Goal: Transaction & Acquisition: Purchase product/service

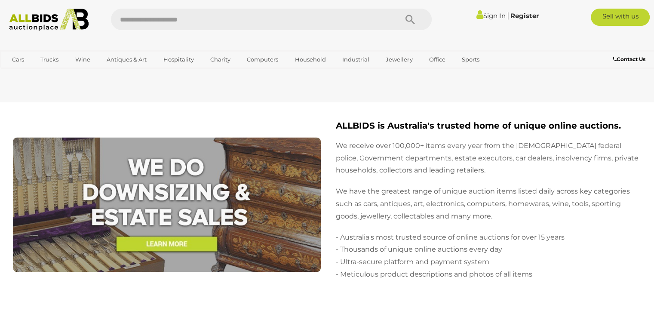
scroll to position [1678, 0]
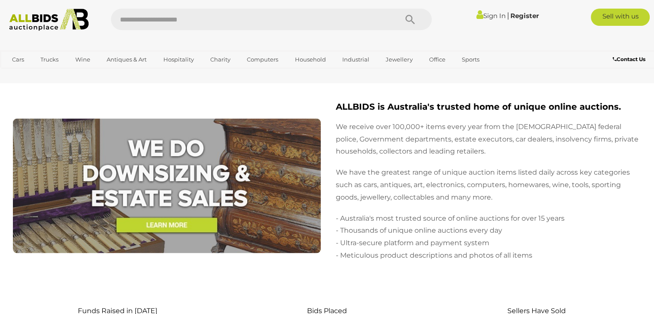
click at [46, 21] on img at bounding box center [49, 20] width 89 height 22
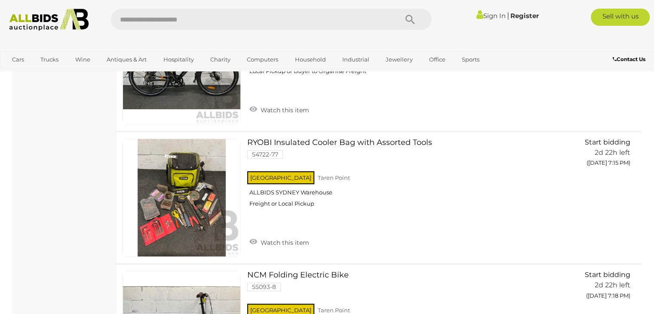
scroll to position [688, 0]
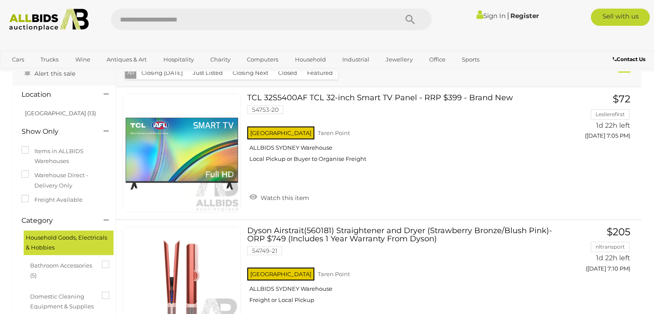
scroll to position [43, 0]
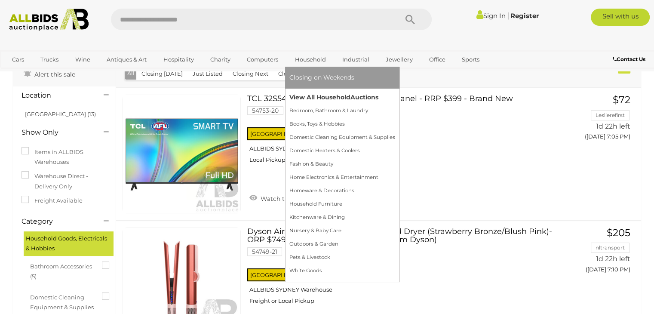
click at [302, 98] on link "View All Household Auctions" at bounding box center [343, 97] width 106 height 13
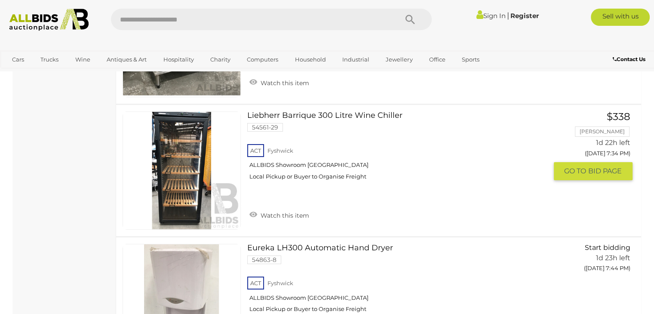
scroll to position [3227, 0]
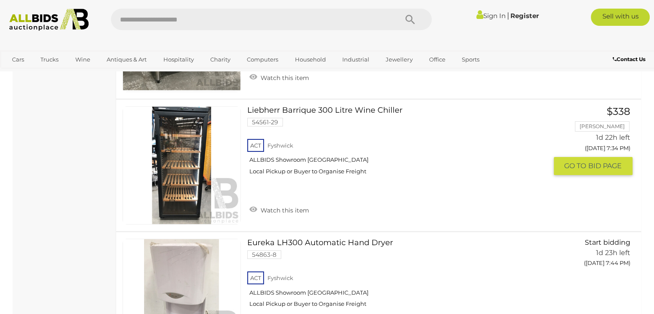
click at [191, 164] on link at bounding box center [182, 165] width 118 height 118
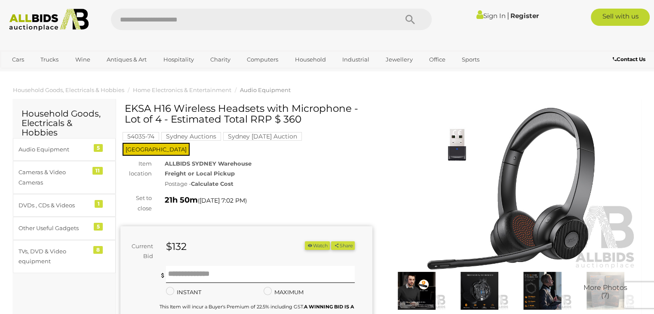
click at [84, 118] on h2 "Household Goods, Electricals & Hobbies" at bounding box center [65, 123] width 86 height 28
click at [74, 115] on h2 "Household Goods, Electricals & Hobbies" at bounding box center [65, 123] width 86 height 28
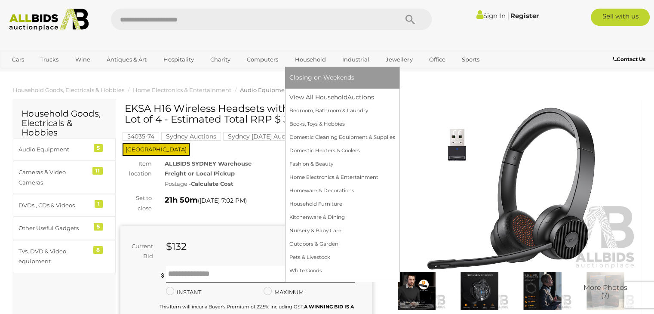
click at [315, 59] on link "Household" at bounding box center [311, 59] width 42 height 14
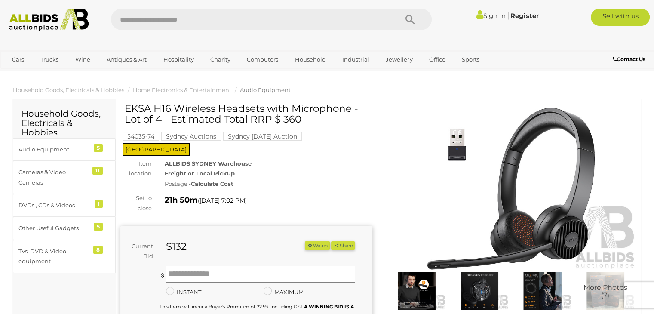
click at [417, 281] on img at bounding box center [417, 291] width 59 height 38
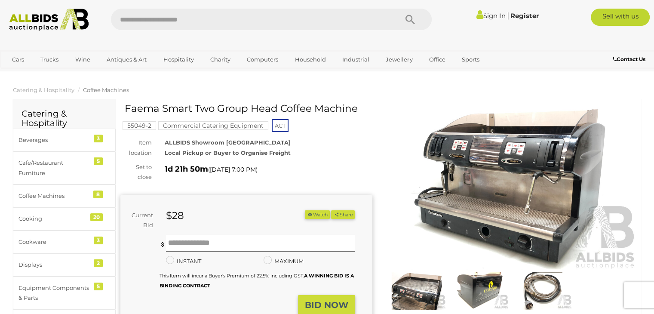
click at [480, 160] on img at bounding box center [512, 189] width 252 height 162
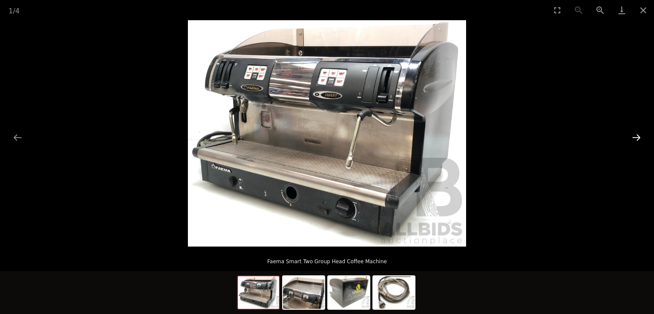
click at [640, 140] on button "Next slide" at bounding box center [637, 137] width 18 height 17
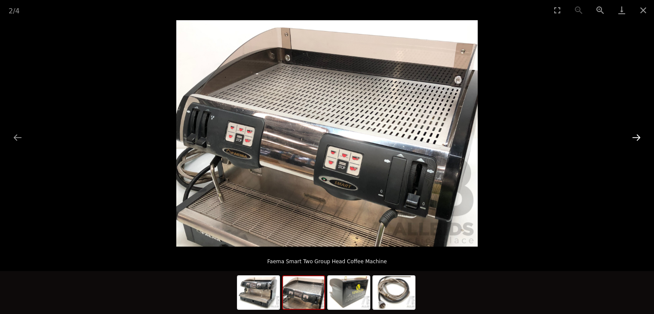
click at [640, 140] on button "Next slide" at bounding box center [637, 137] width 18 height 17
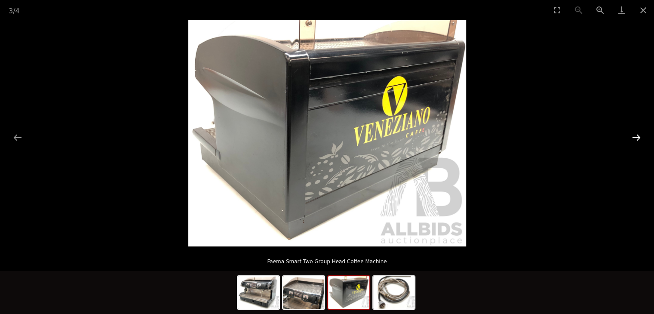
click at [640, 140] on button "Next slide" at bounding box center [637, 137] width 18 height 17
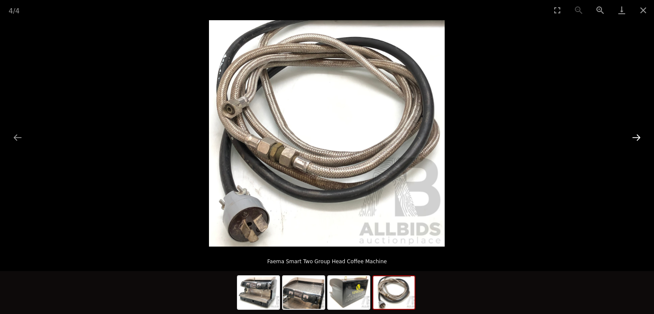
click at [640, 140] on button "Next slide" at bounding box center [637, 137] width 18 height 17
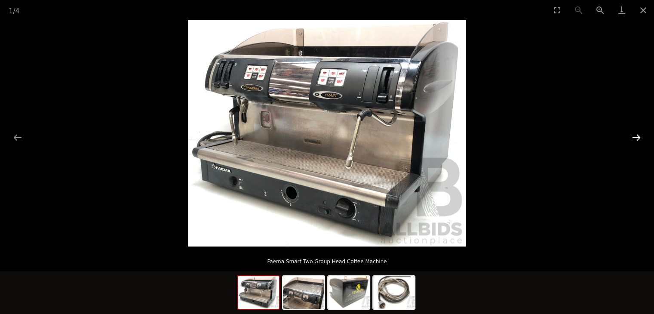
click at [640, 140] on button "Next slide" at bounding box center [637, 137] width 18 height 17
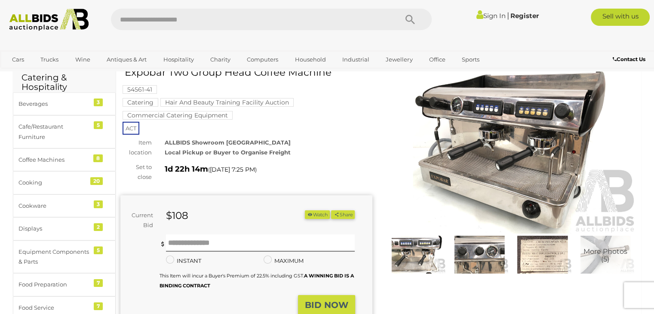
scroll to position [86, 0]
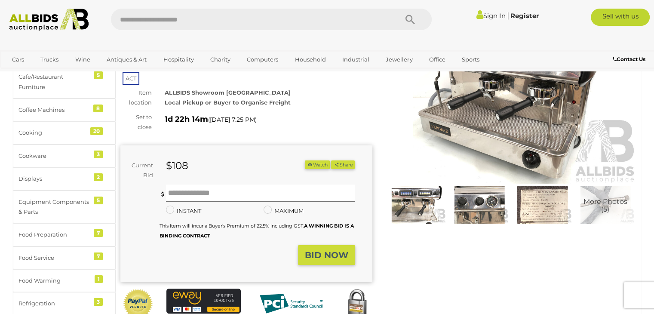
click at [417, 205] on img at bounding box center [417, 205] width 59 height 38
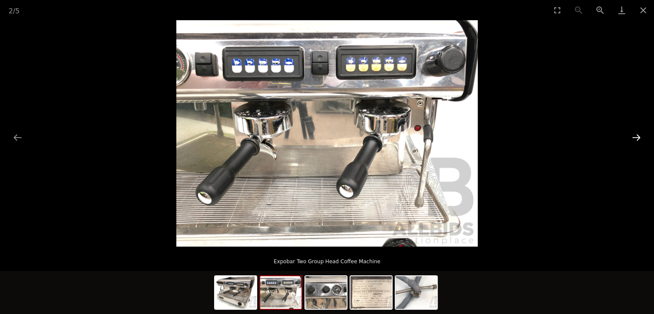
click at [640, 139] on button "Next slide" at bounding box center [637, 137] width 18 height 17
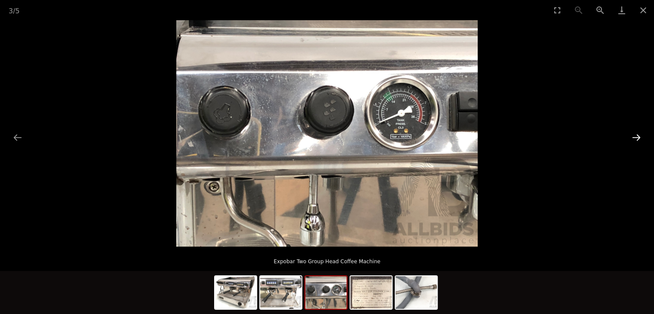
click at [640, 139] on button "Next slide" at bounding box center [637, 137] width 18 height 17
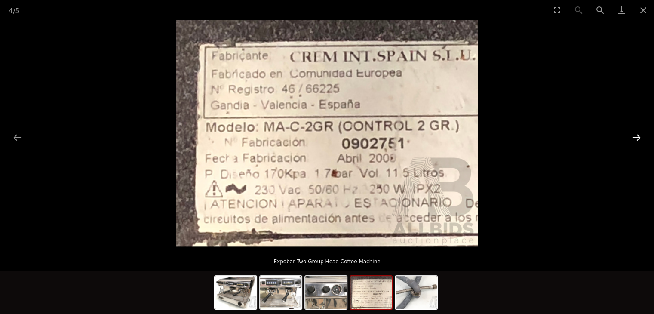
click at [640, 139] on button "Next slide" at bounding box center [637, 137] width 18 height 17
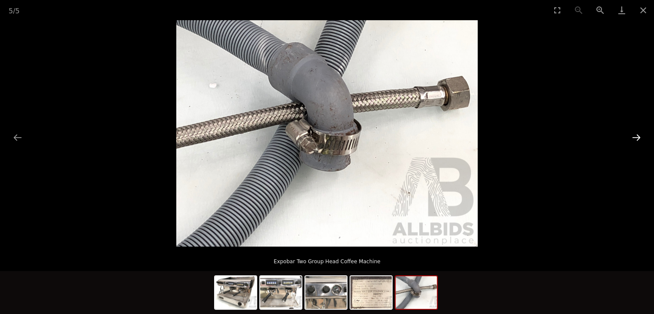
click at [640, 139] on button "Next slide" at bounding box center [637, 137] width 18 height 17
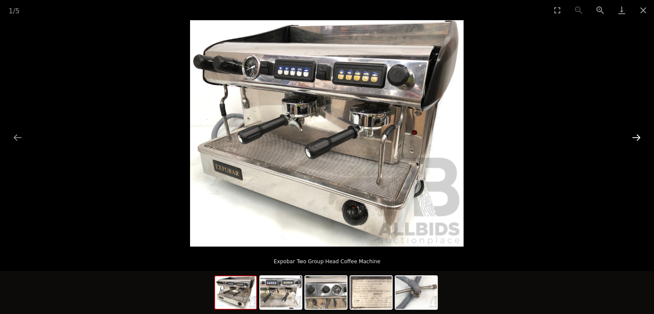
click at [640, 139] on button "Next slide" at bounding box center [637, 137] width 18 height 17
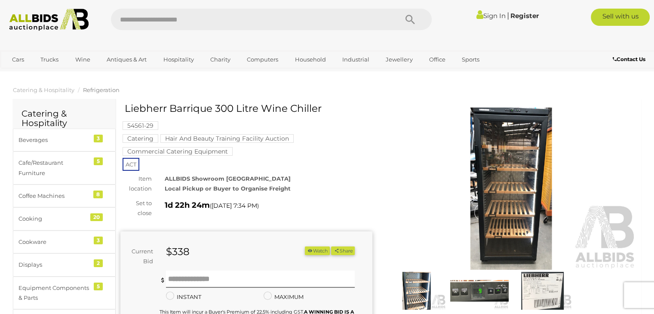
drag, startPoint x: 123, startPoint y: 107, endPoint x: 180, endPoint y: 107, distance: 56.4
click at [180, 107] on div "Liebherr Barrique 300 Litre Wine Chiller 54561-29 Catering Hair And Beauty Trai…" at bounding box center [246, 264] width 252 height 323
click at [194, 109] on h1 "Liebherr Barrique 300 Litre Wine Chiller" at bounding box center [248, 108] width 246 height 11
drag, startPoint x: 211, startPoint y: 109, endPoint x: 129, endPoint y: 109, distance: 82.2
click at [129, 109] on h1 "Liebherr Barrique 300 Litre Wine Chiller" at bounding box center [248, 108] width 246 height 11
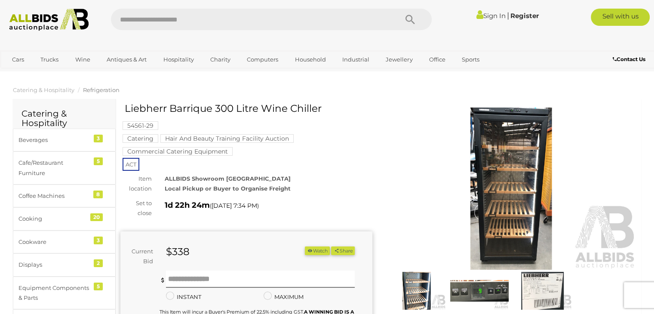
click at [123, 110] on div "54561-29 Catering Hair And Beauty Training Facility Auction Commercial Catering…" at bounding box center [246, 136] width 252 height 66
drag, startPoint x: 126, startPoint y: 109, endPoint x: 328, endPoint y: 109, distance: 202.2
click at [328, 109] on h1 "Liebherr Barrique 300 Litre Wine Chiller" at bounding box center [248, 108] width 246 height 11
copy h1 "Liebherr Barrique 300 Litre Wine Chiller"
click at [478, 145] on img at bounding box center [512, 189] width 252 height 162
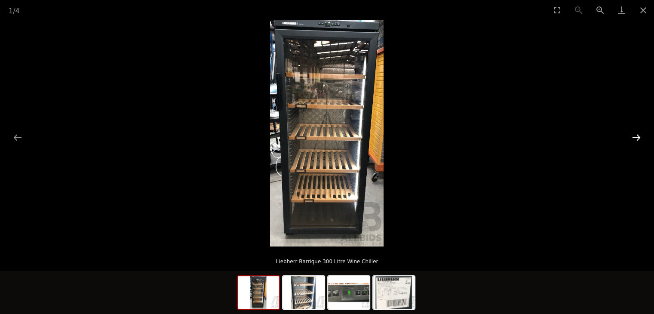
click at [636, 141] on button "Next slide" at bounding box center [637, 137] width 18 height 17
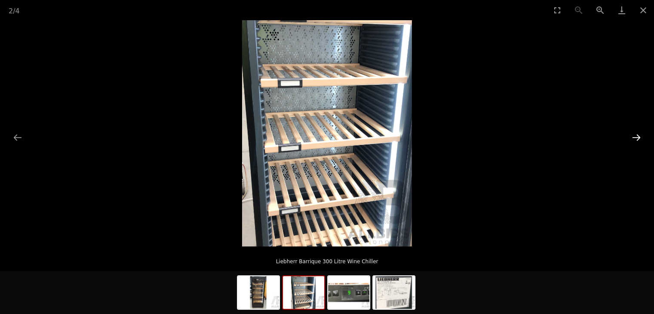
click at [636, 141] on button "Next slide" at bounding box center [637, 137] width 18 height 17
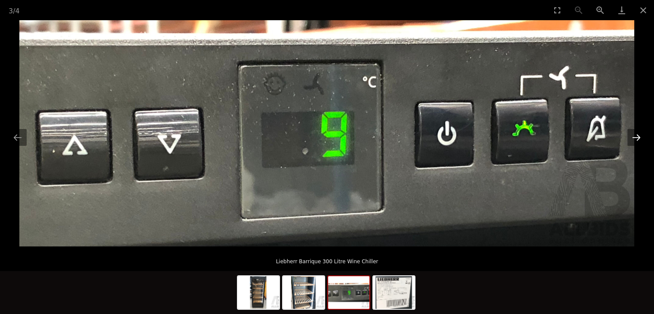
click at [636, 141] on button "Next slide" at bounding box center [637, 137] width 18 height 17
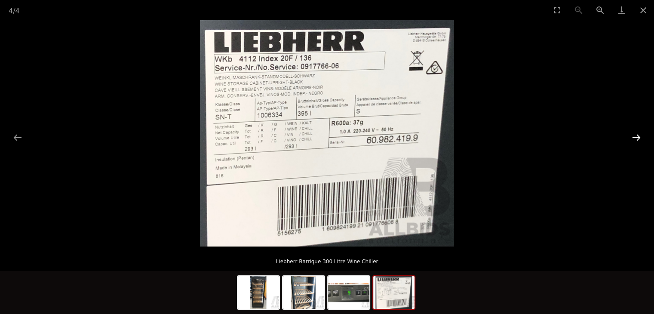
click at [636, 141] on button "Next slide" at bounding box center [637, 137] width 18 height 17
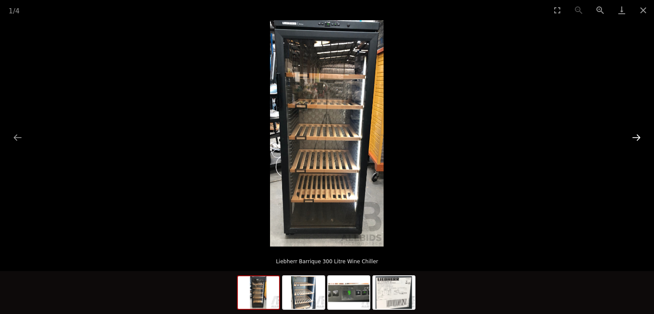
click at [636, 141] on button "Next slide" at bounding box center [637, 137] width 18 height 17
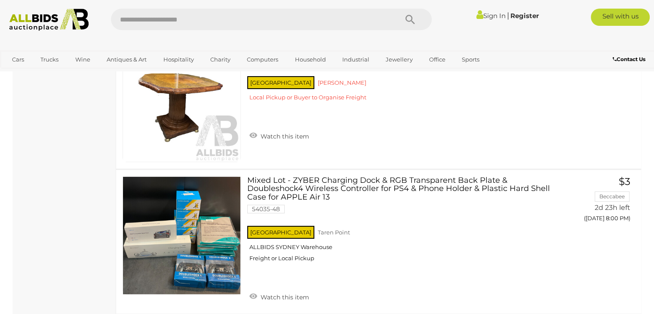
scroll to position [6669, 0]
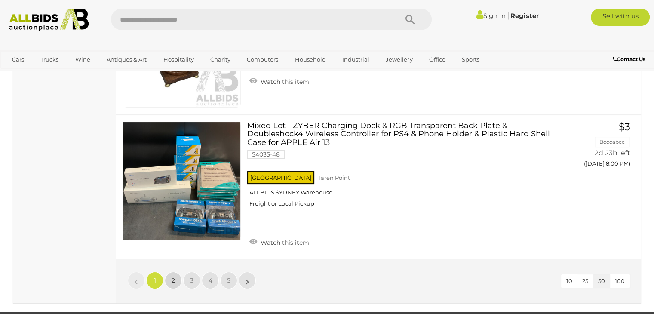
click at [176, 272] on link "2" at bounding box center [173, 280] width 17 height 17
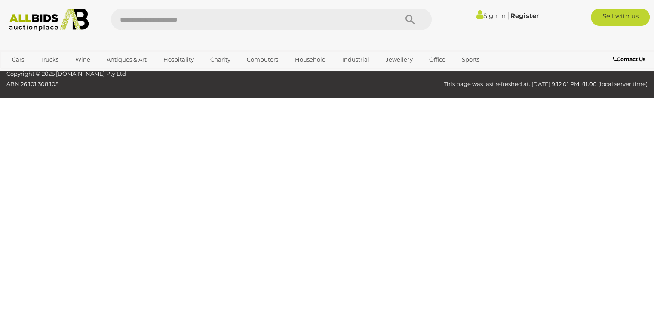
scroll to position [116, 0]
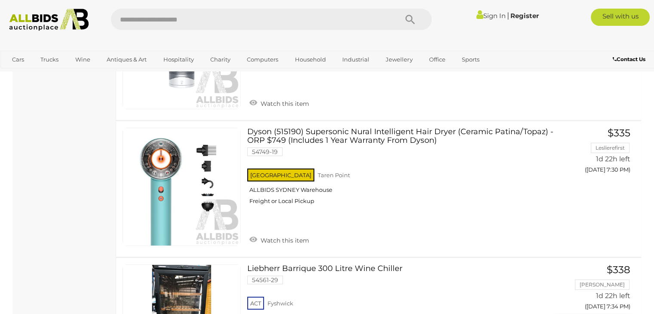
scroll to position [2495, 0]
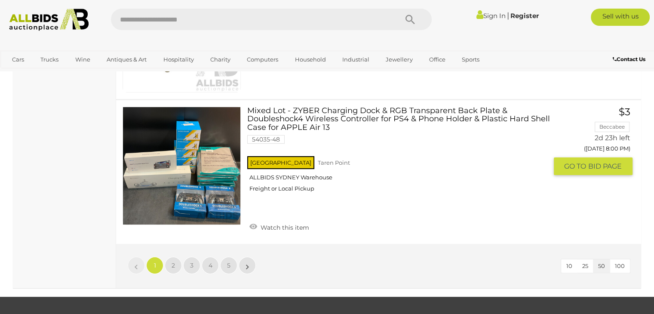
scroll to position [6669, 0]
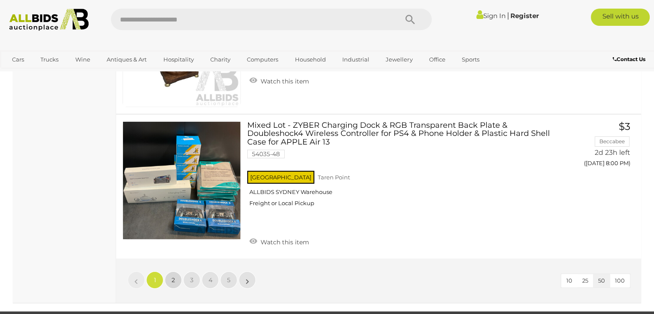
click at [175, 272] on link "2" at bounding box center [173, 280] width 17 height 17
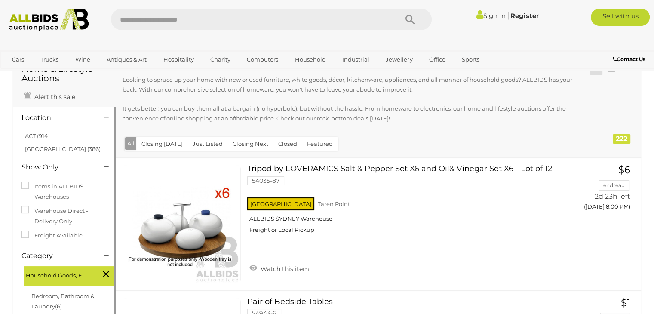
scroll to position [0, 0]
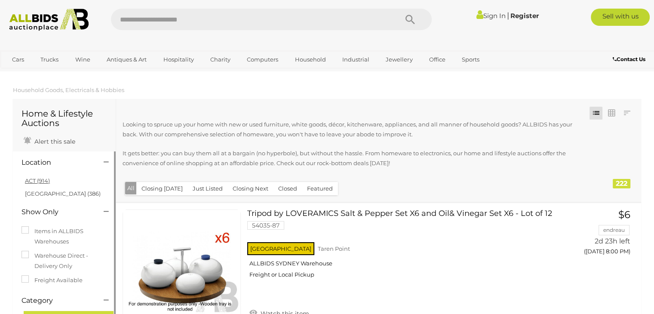
click at [31, 181] on link "ACT (914)" at bounding box center [37, 180] width 25 height 7
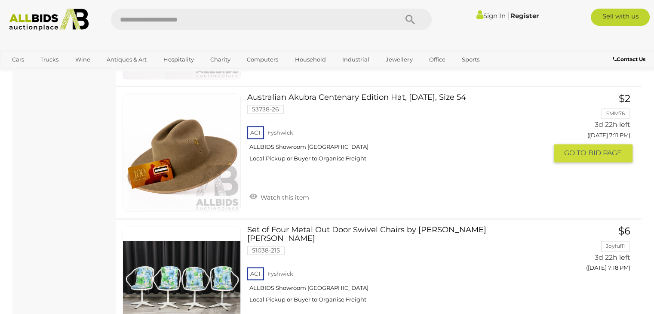
scroll to position [1280, 0]
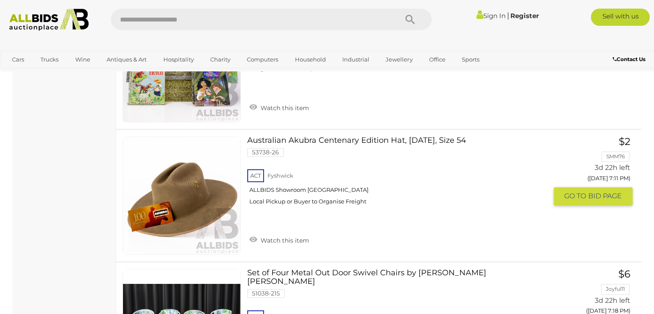
click at [185, 182] on link at bounding box center [182, 195] width 118 height 118
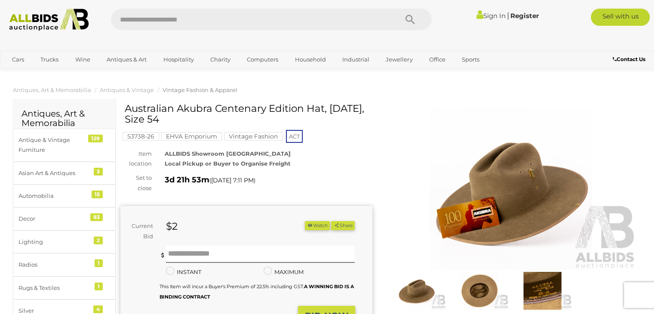
click at [497, 185] on img at bounding box center [512, 189] width 252 height 162
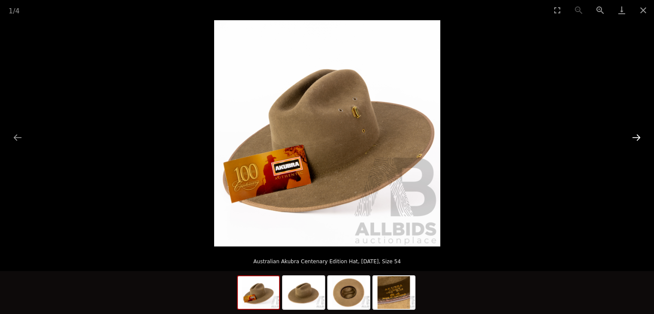
click at [639, 139] on button "Next slide" at bounding box center [637, 137] width 18 height 17
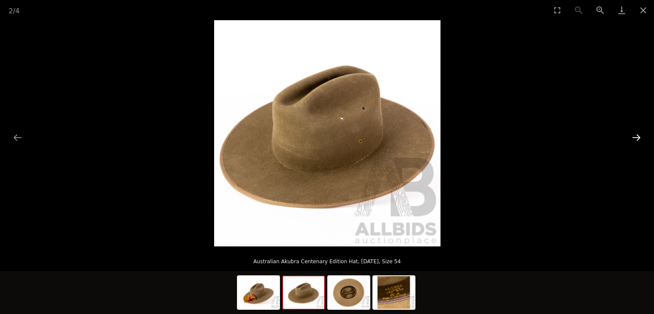
click at [639, 141] on button "Next slide" at bounding box center [637, 137] width 18 height 17
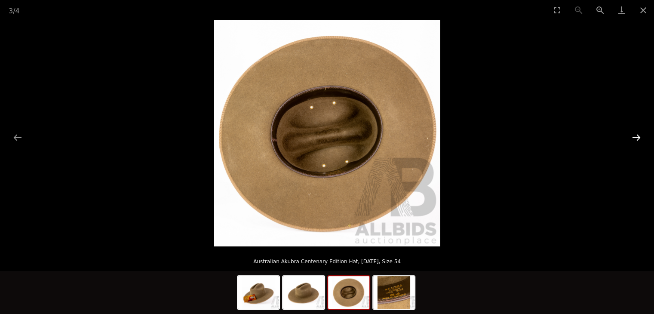
click at [639, 141] on button "Next slide" at bounding box center [637, 137] width 18 height 17
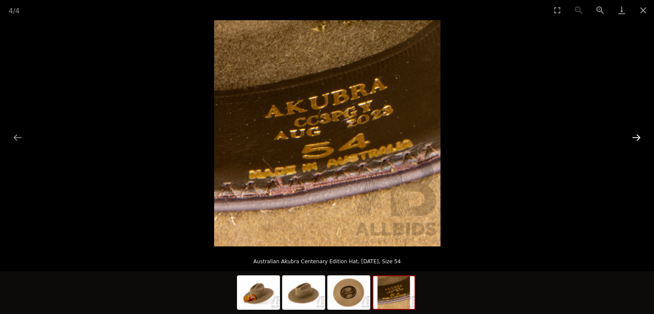
click at [639, 141] on button "Next slide" at bounding box center [637, 137] width 18 height 17
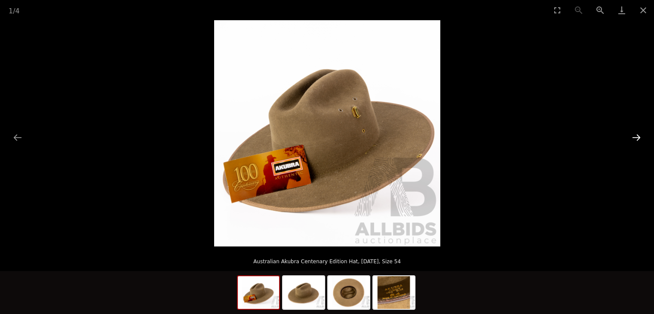
click at [639, 141] on button "Next slide" at bounding box center [637, 137] width 18 height 17
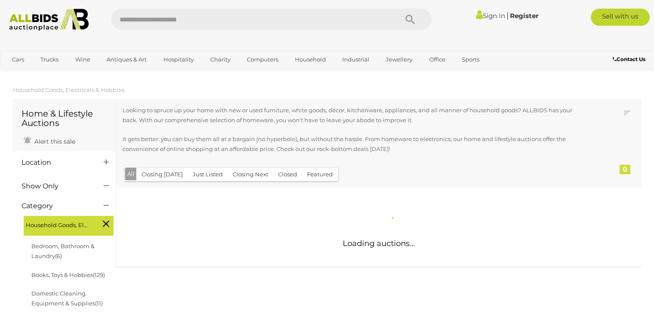
scroll to position [816, 0]
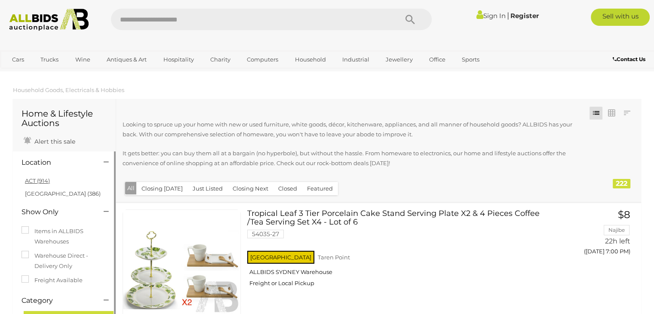
click at [33, 181] on link "ACT (914)" at bounding box center [37, 180] width 25 height 7
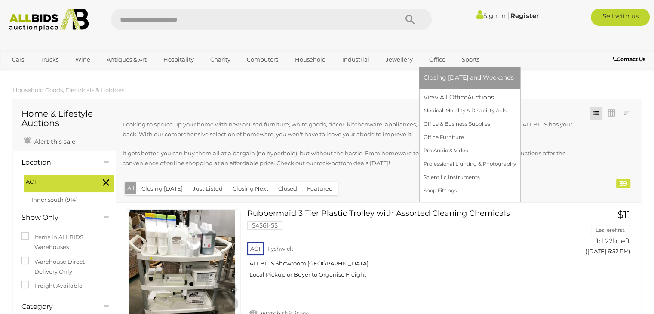
click at [434, 59] on link "Office" at bounding box center [438, 59] width 28 height 14
click at [433, 92] on link "View All Office Auctions" at bounding box center [470, 97] width 93 height 13
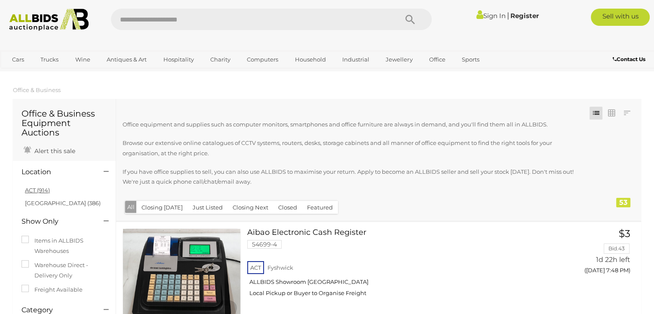
click at [36, 191] on link "ACT (914)" at bounding box center [37, 190] width 25 height 7
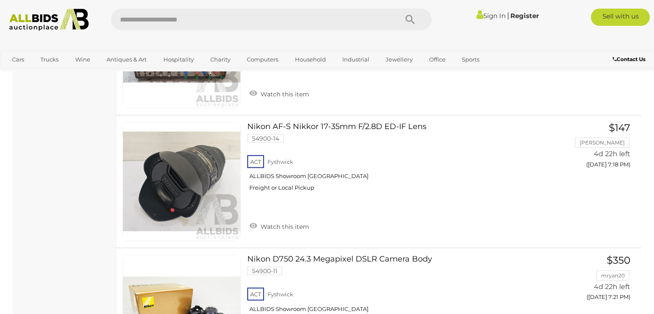
scroll to position [1729, 0]
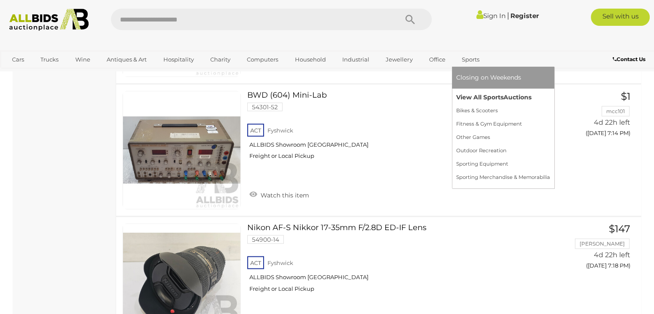
click at [466, 100] on link "View All Sports Auctions" at bounding box center [504, 97] width 94 height 13
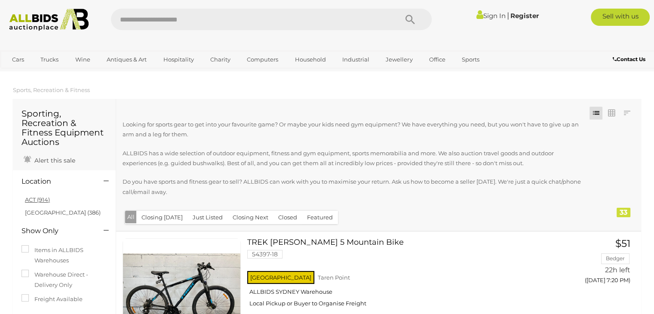
click at [40, 201] on link "ACT (914)" at bounding box center [37, 199] width 25 height 7
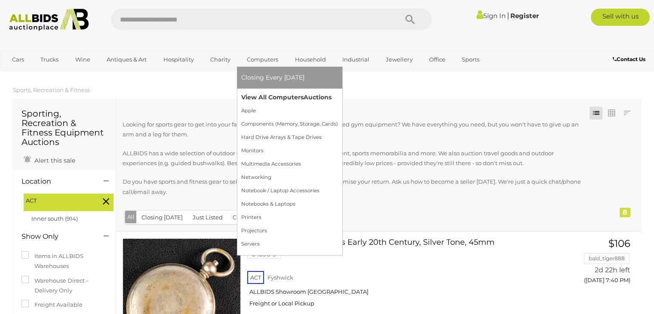
click at [256, 98] on link "View All Computers Auctions" at bounding box center [289, 97] width 97 height 13
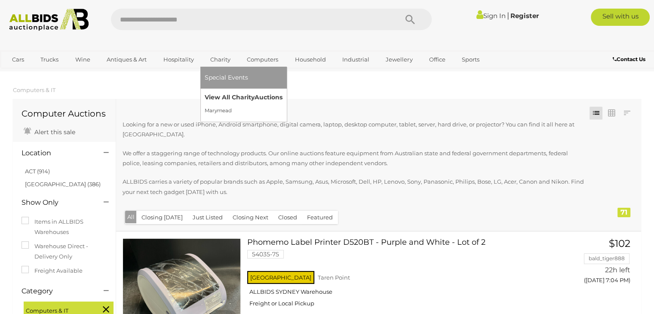
click at [218, 95] on link "View All Charity Auctions" at bounding box center [244, 97] width 78 height 13
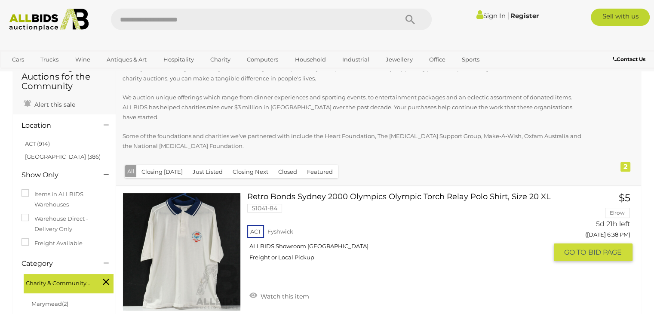
scroll to position [43, 0]
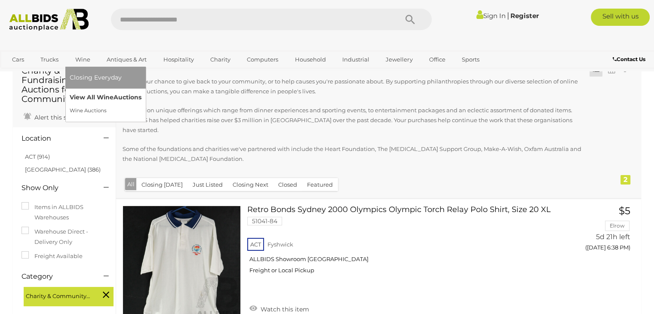
click at [89, 102] on link "View All Wine Auctions" at bounding box center [106, 97] width 72 height 13
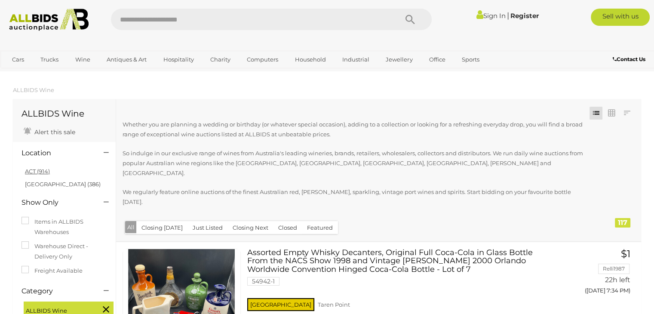
click at [39, 172] on link "ACT (914)" at bounding box center [37, 171] width 25 height 7
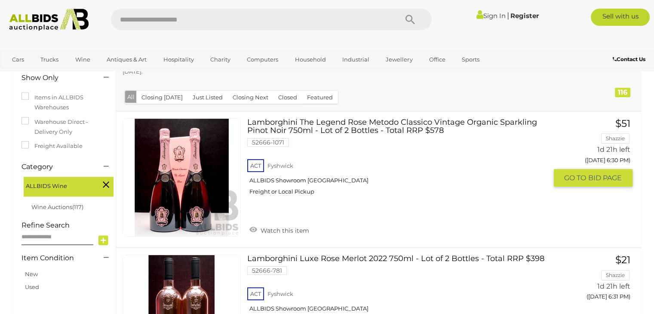
scroll to position [129, 0]
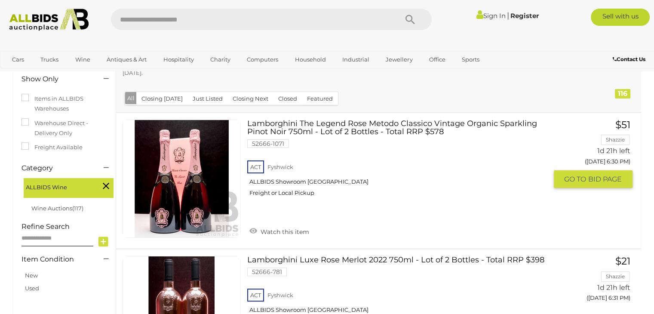
click at [265, 120] on link "Lamborghini The Legend Rose Metodo Classico Vintage Organic Sparkling Pinot Noi…" at bounding box center [400, 162] width 293 height 84
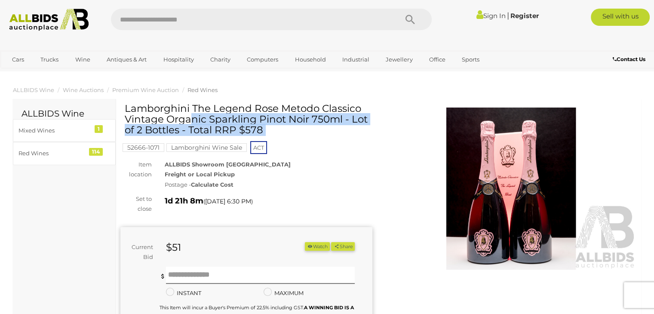
drag, startPoint x: 123, startPoint y: 109, endPoint x: 169, endPoint y: 108, distance: 46.5
click at [169, 108] on div "Lamborghini The Legend Rose Metodo Classico Vintage Organic Sparkling Pinot Noi…" at bounding box center [246, 262] width 252 height 318
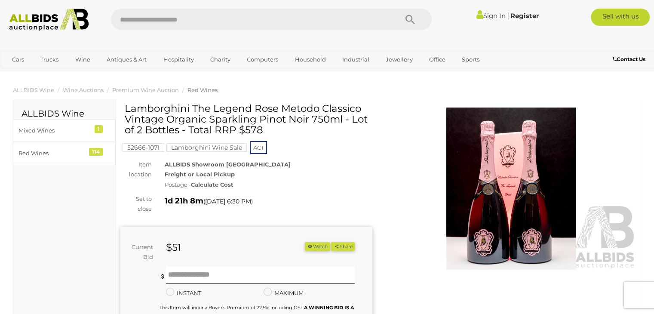
click at [151, 108] on h1 "Lamborghini The Legend Rose Metodo Classico Vintage Organic Sparkling Pinot Noi…" at bounding box center [248, 119] width 246 height 33
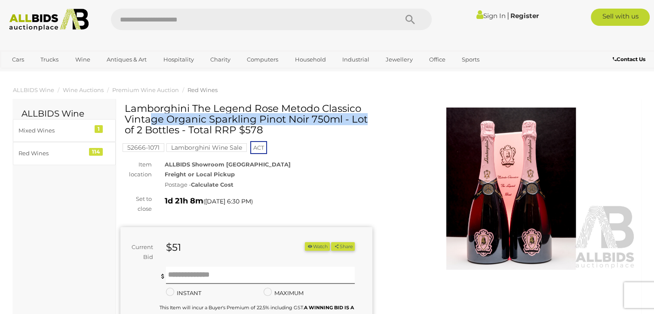
drag, startPoint x: 127, startPoint y: 108, endPoint x: 360, endPoint y: 104, distance: 232.8
click at [360, 104] on h1 "Lamborghini The Legend Rose Metodo Classico Vintage Organic Sparkling Pinot Noi…" at bounding box center [248, 119] width 246 height 33
copy h1 "Lamborghini The Legend Rose Metodo Classico"
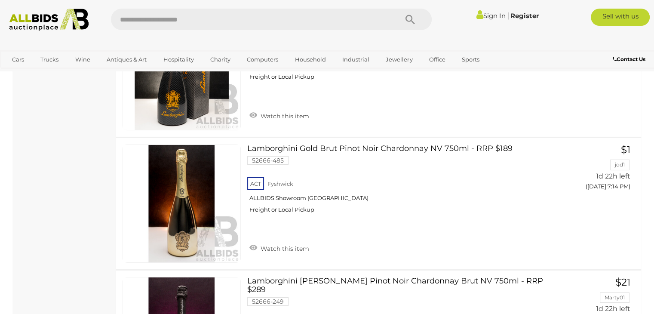
scroll to position [6239, 0]
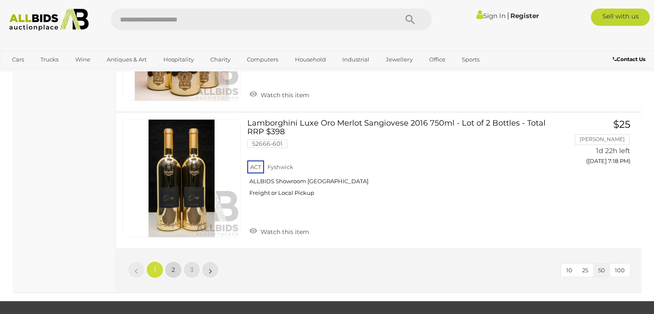
click at [174, 266] on span "2" at bounding box center [173, 270] width 3 height 8
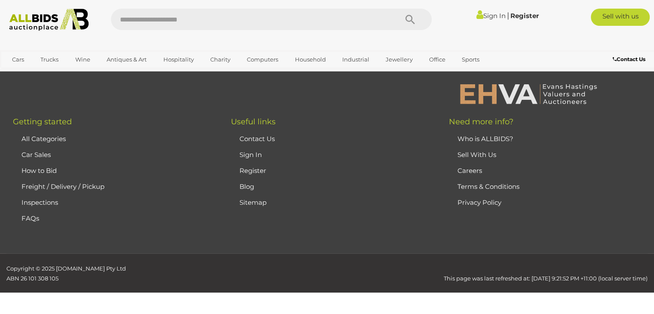
scroll to position [134, 0]
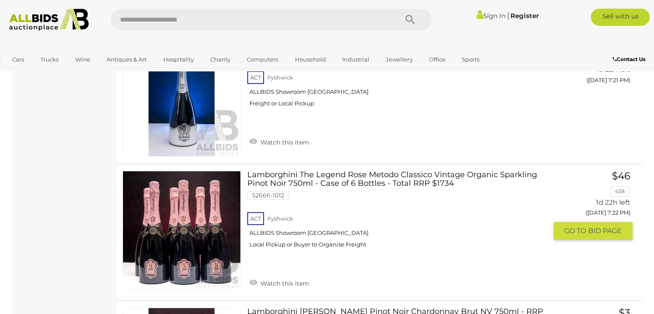
scroll to position [478, 0]
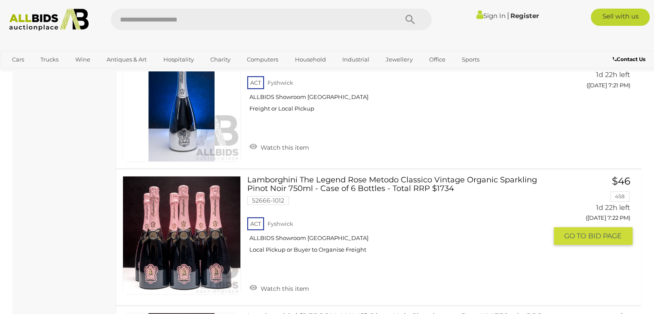
click at [220, 192] on link at bounding box center [182, 235] width 118 height 118
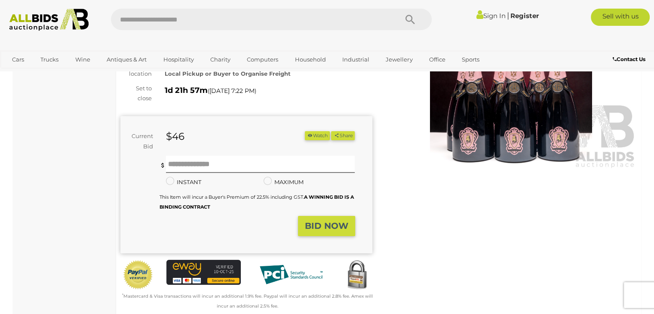
scroll to position [86, 0]
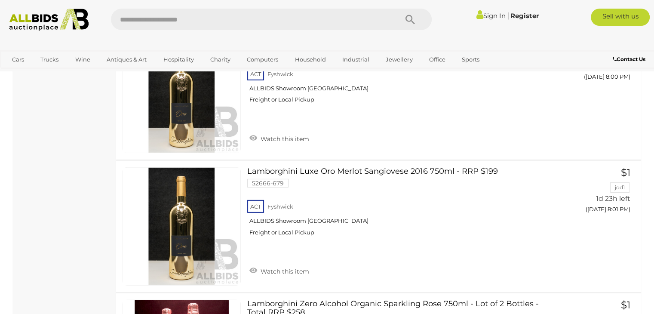
scroll to position [6325, 0]
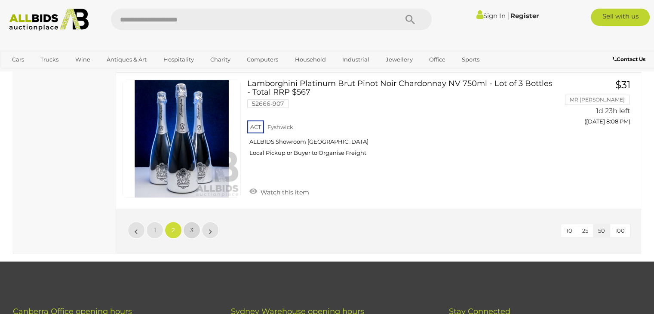
click at [188, 222] on link "3" at bounding box center [191, 230] width 17 height 17
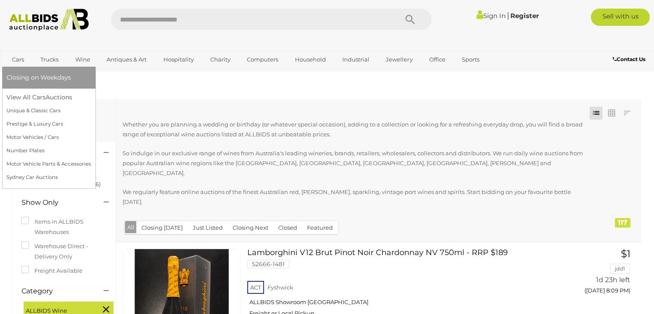
click at [22, 64] on link "Cars" at bounding box center [17, 59] width 23 height 14
click at [21, 99] on link "View All Cars Auctions" at bounding box center [48, 97] width 85 height 13
